Goal: Find specific fact: Find specific fact

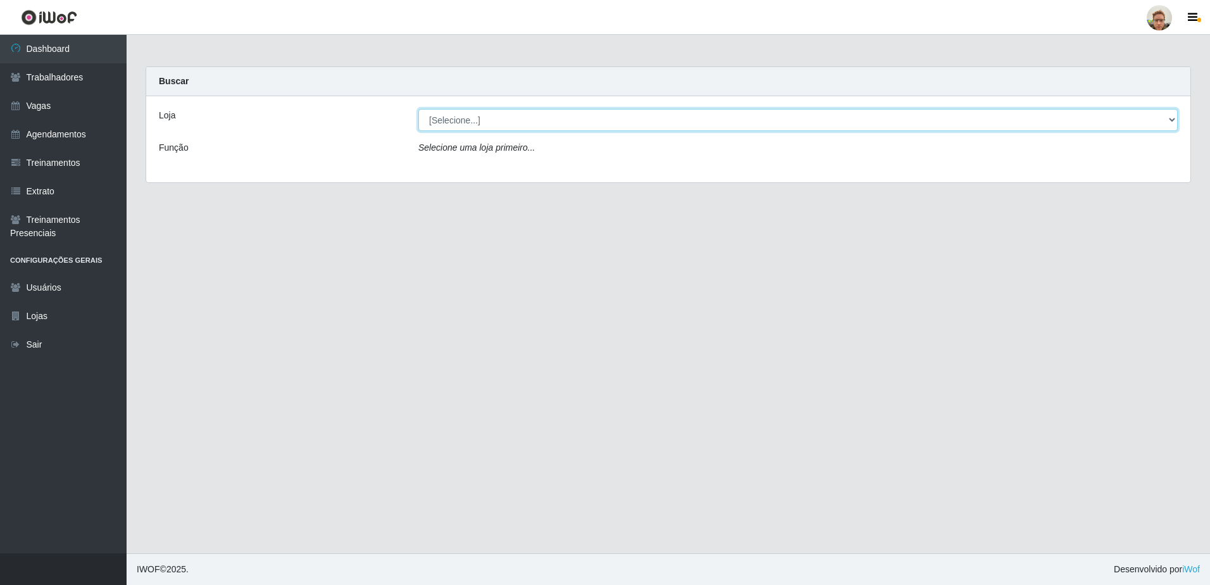
click at [533, 129] on select "[Selecione...] [GEOGRAPHIC_DATA]" at bounding box center [797, 120] width 759 height 22
select select "168"
click at [418, 109] on select "[Selecione...] [GEOGRAPHIC_DATA]" at bounding box center [797, 120] width 759 height 22
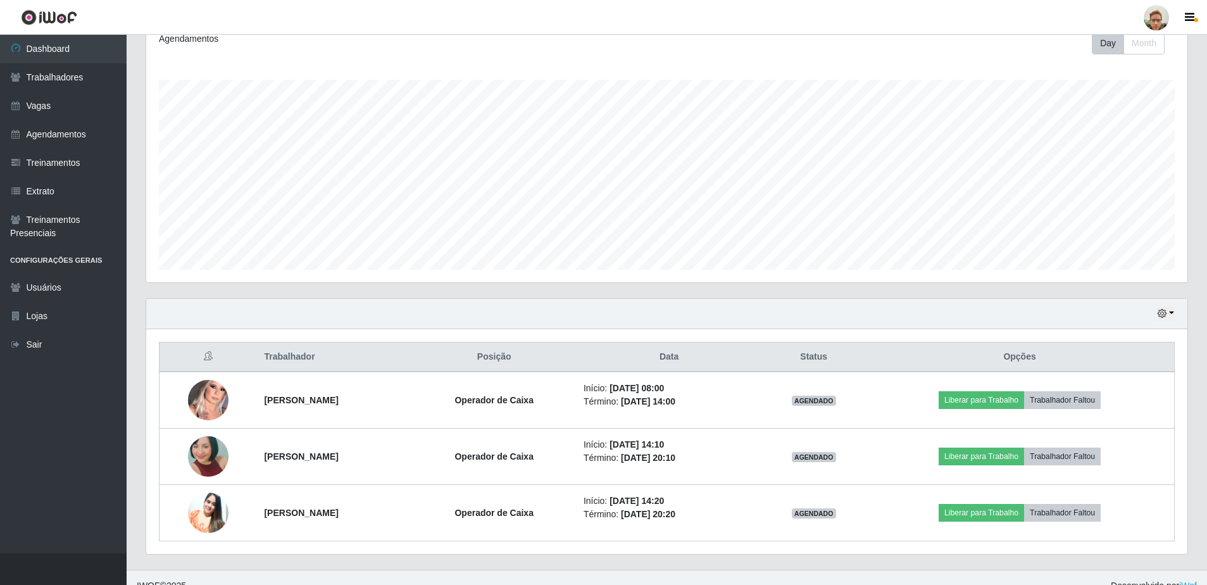
scroll to position [199, 0]
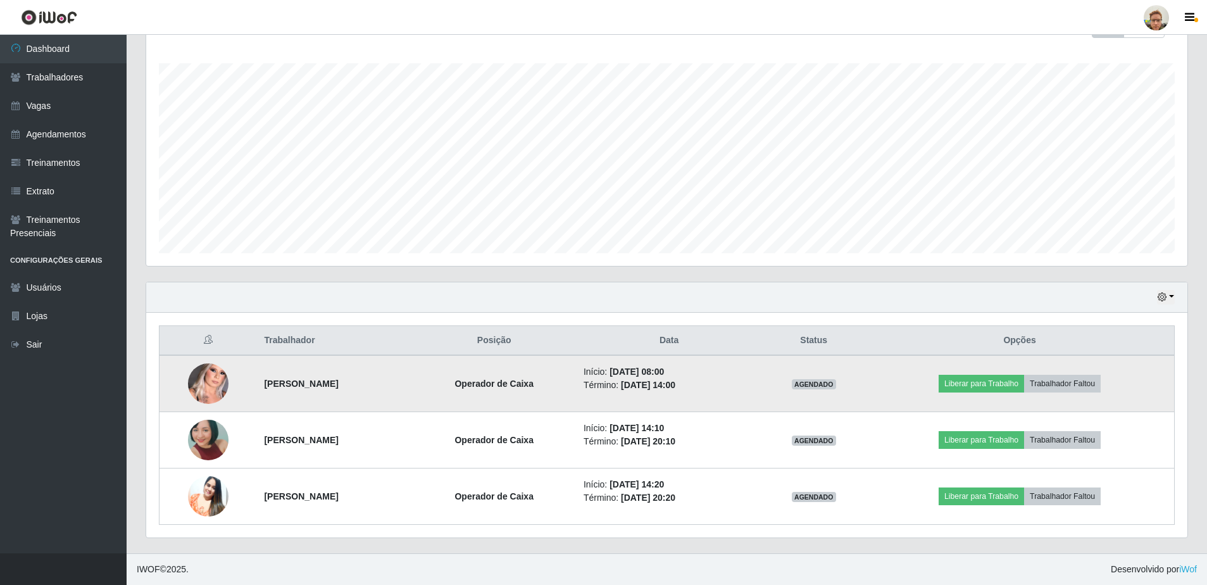
click at [202, 387] on img at bounding box center [208, 384] width 41 height 90
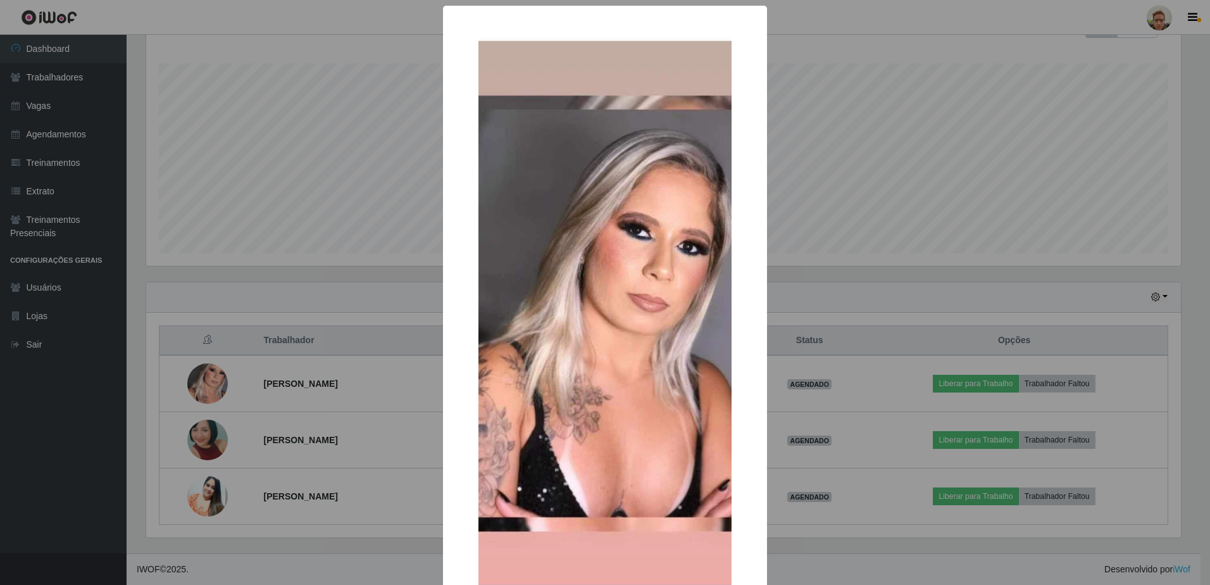
click at [292, 387] on div "× OK Cancel" at bounding box center [605, 292] width 1210 height 585
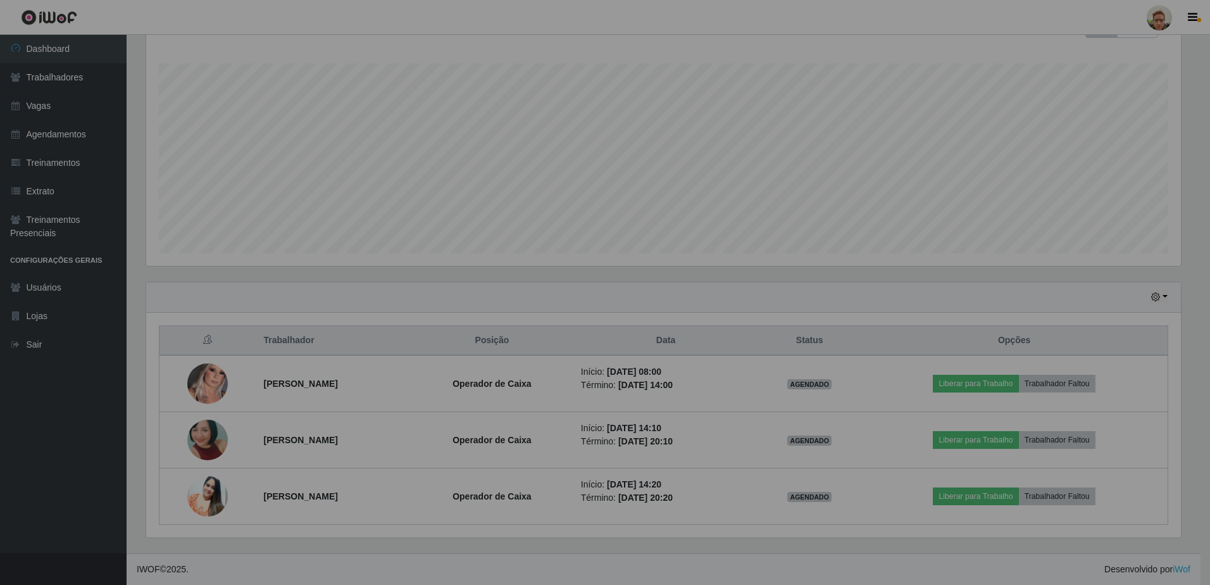
scroll to position [263, 1041]
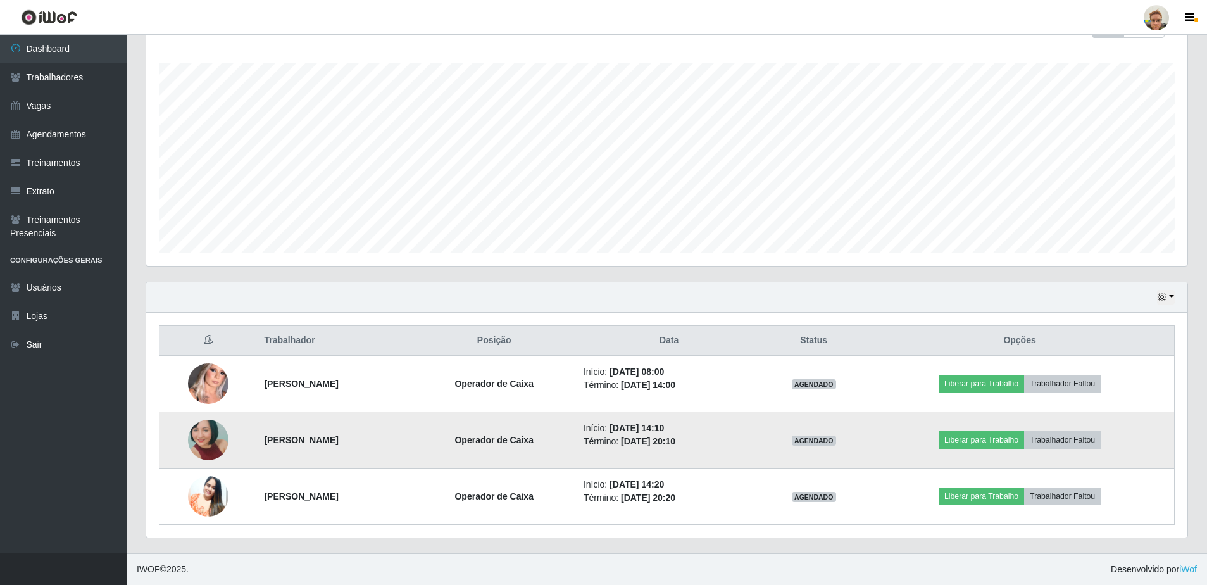
click at [208, 439] on img at bounding box center [208, 439] width 41 height 85
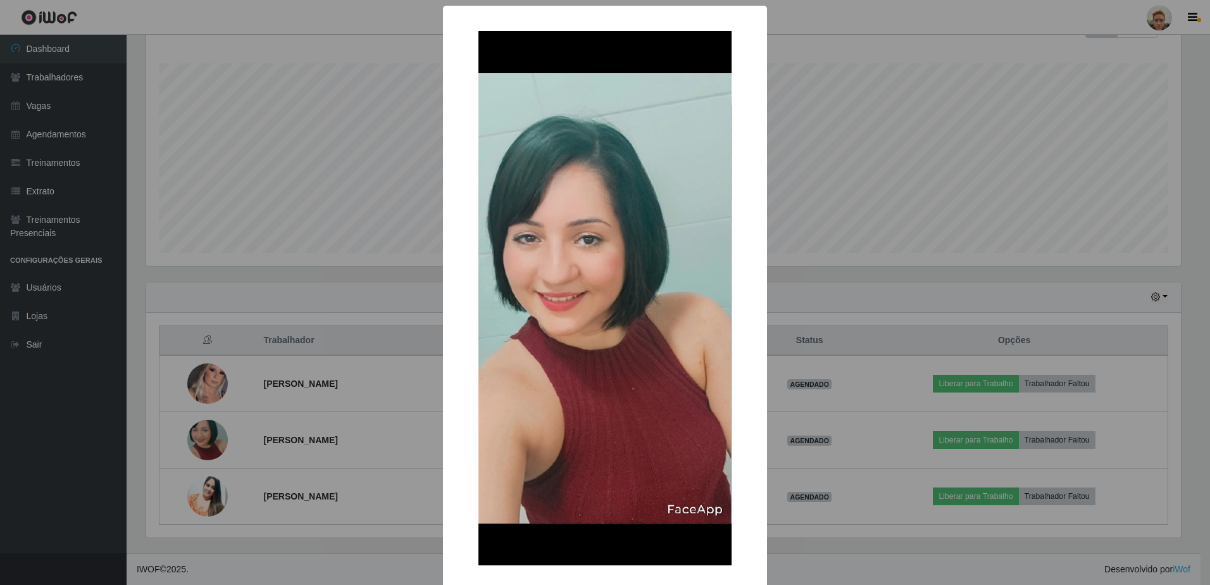
click at [292, 370] on div "× OK Cancel" at bounding box center [605, 292] width 1210 height 585
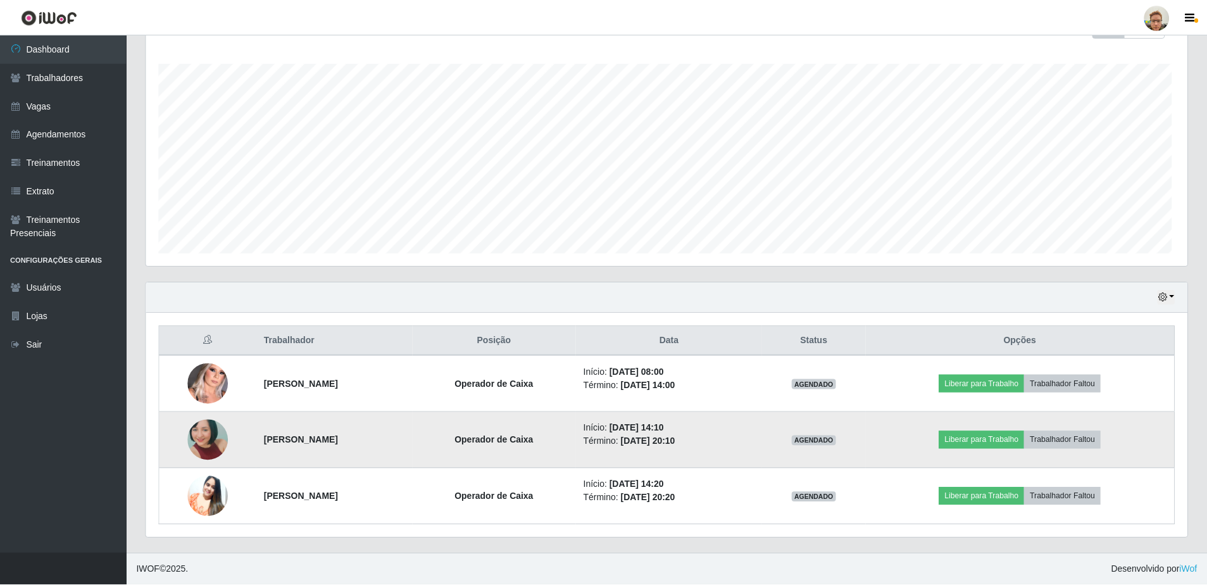
scroll to position [263, 1041]
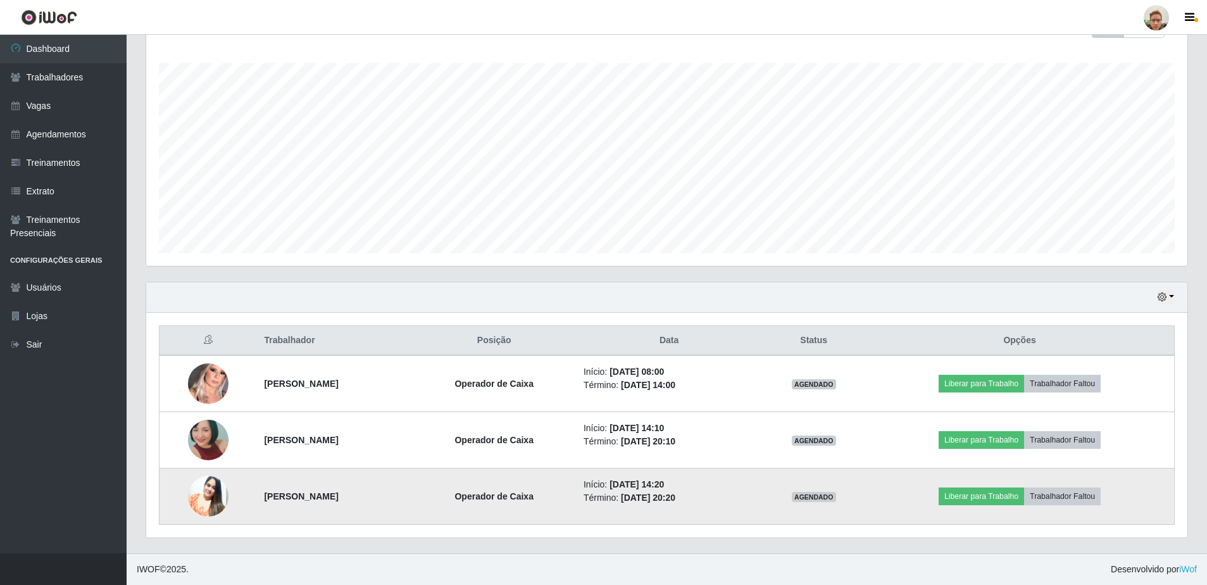
click at [188, 495] on img at bounding box center [208, 496] width 41 height 51
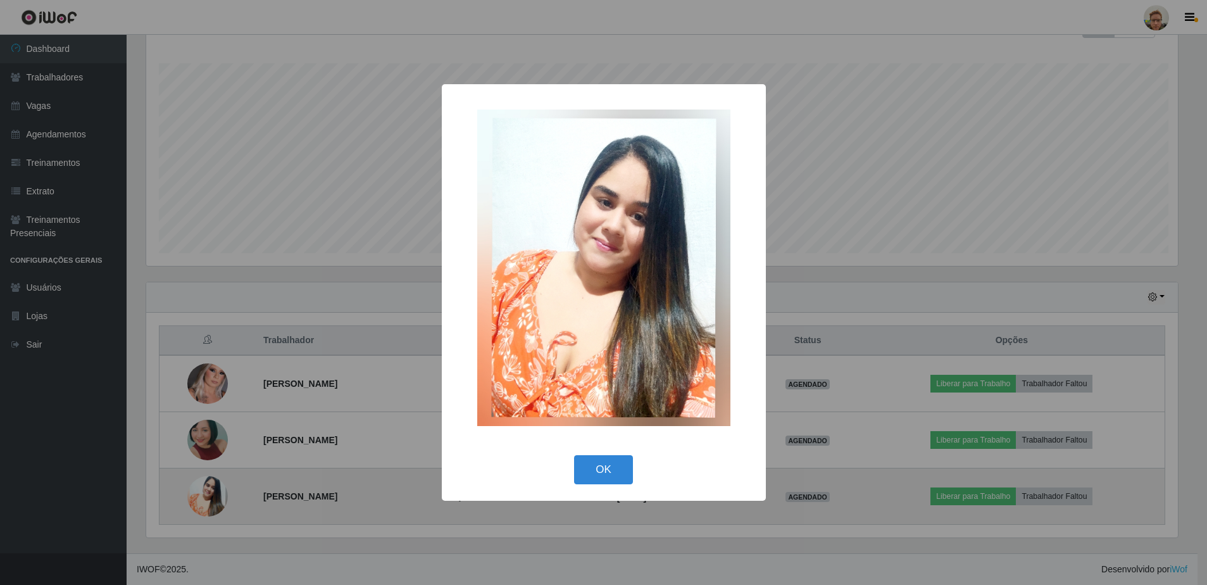
scroll to position [263, 1035]
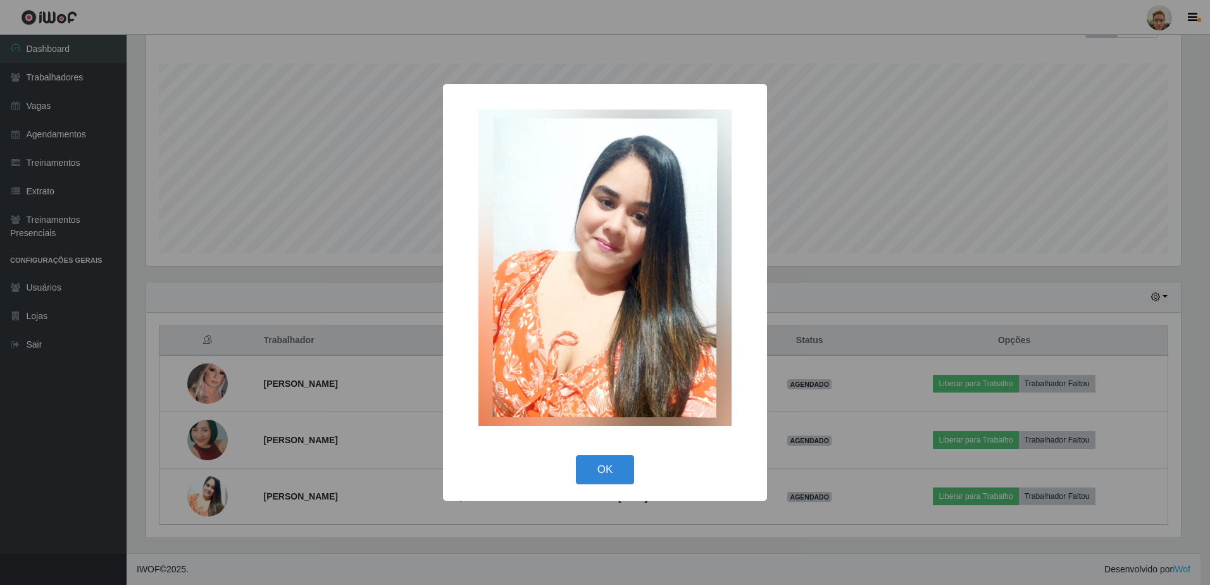
click at [278, 419] on div "× OK Cancel" at bounding box center [605, 292] width 1210 height 585
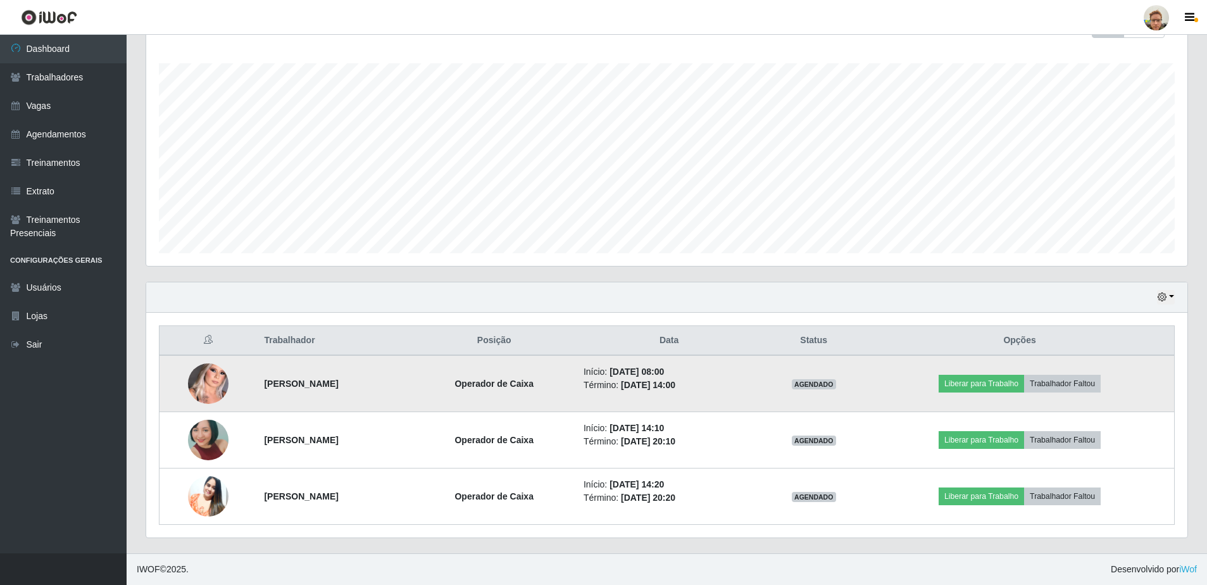
scroll to position [263, 1041]
click at [271, 390] on td "[PERSON_NAME]" at bounding box center [334, 383] width 156 height 57
click at [273, 389] on strong "[PERSON_NAME]" at bounding box center [301, 383] width 74 height 10
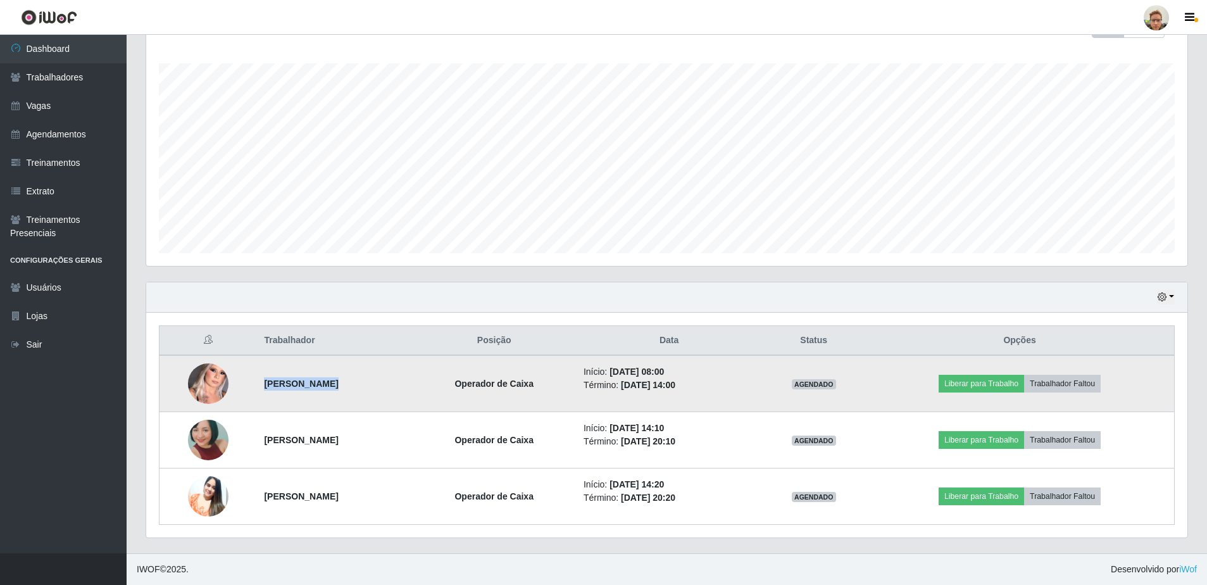
copy strong "[PERSON_NAME]"
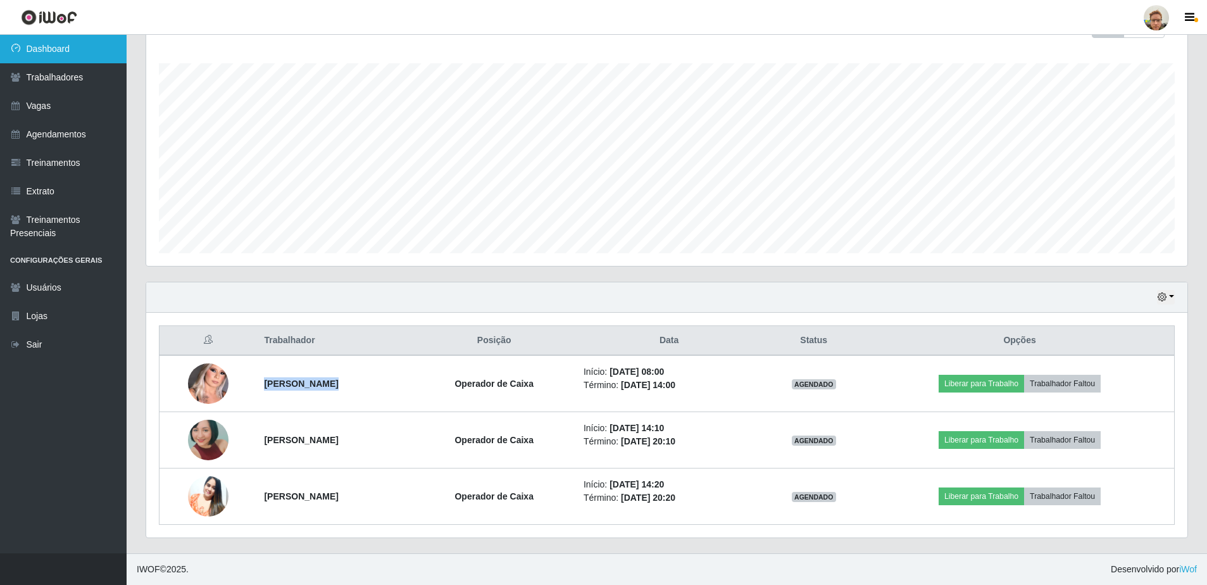
click at [111, 43] on link "Dashboard" at bounding box center [63, 49] width 127 height 28
